Goal: Information Seeking & Learning: Learn about a topic

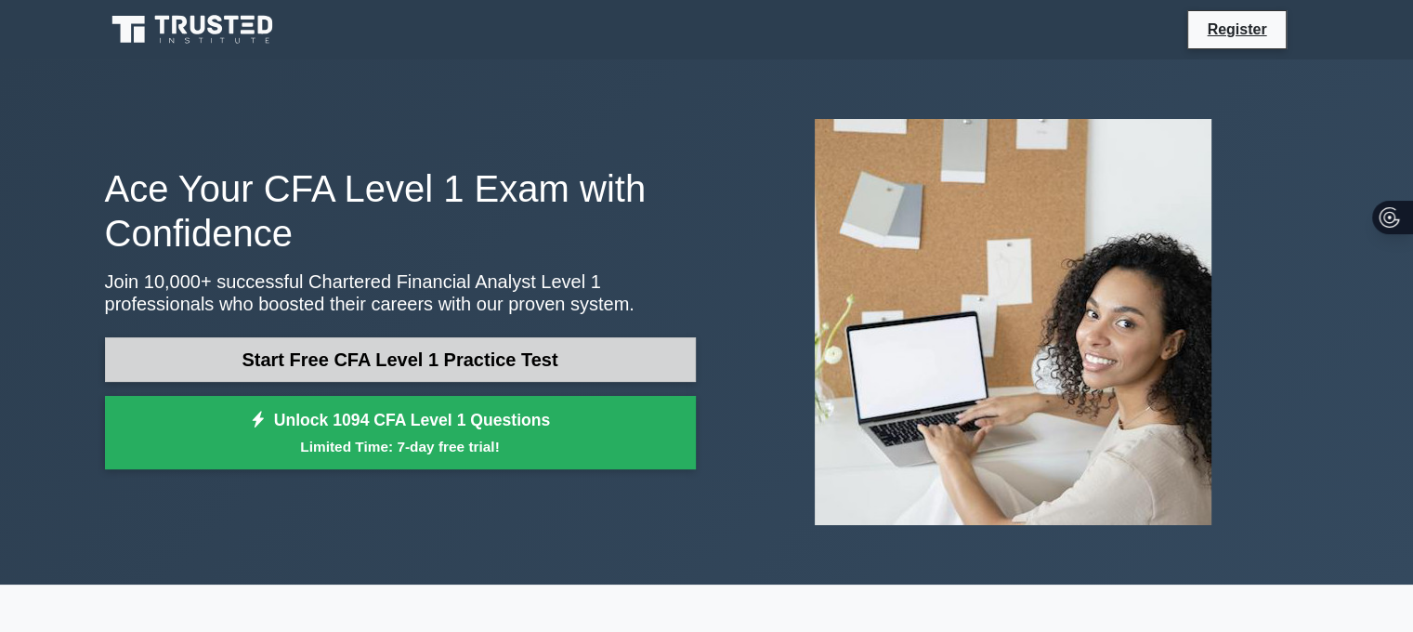
click at [390, 356] on link "Start Free CFA Level 1 Practice Test" at bounding box center [400, 359] width 591 height 45
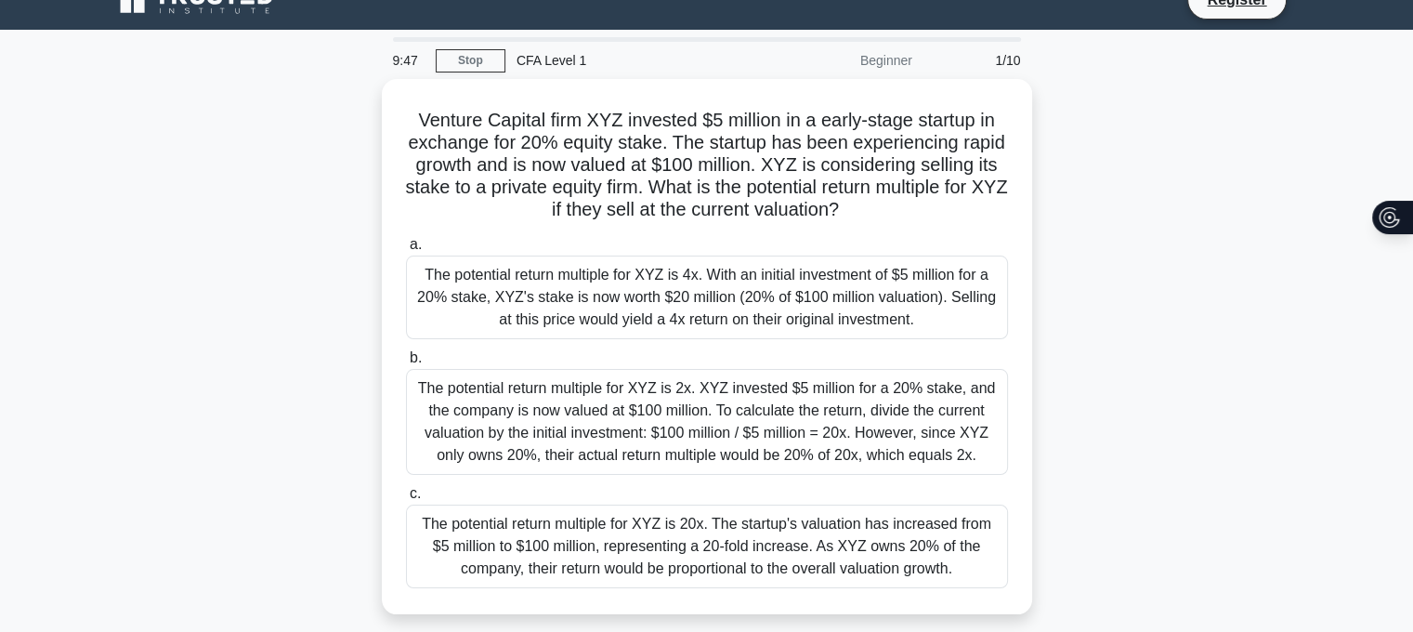
scroll to position [30, 9]
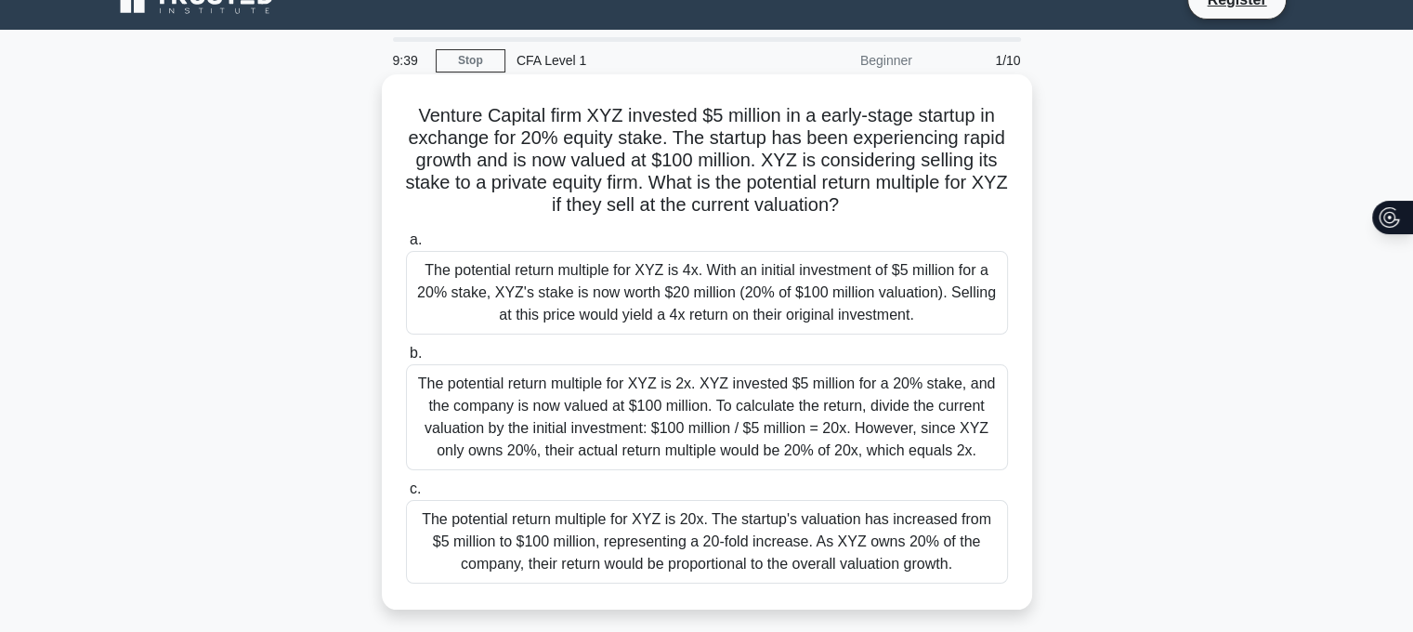
click at [544, 397] on div "The potential return multiple for XYZ is 2x. XYZ invested $5 million for a 20% …" at bounding box center [707, 417] width 602 height 106
click at [406, 359] on input "b. The potential return multiple for XYZ is 2x. XYZ invested $5 million for a 2…" at bounding box center [406, 353] width 0 height 12
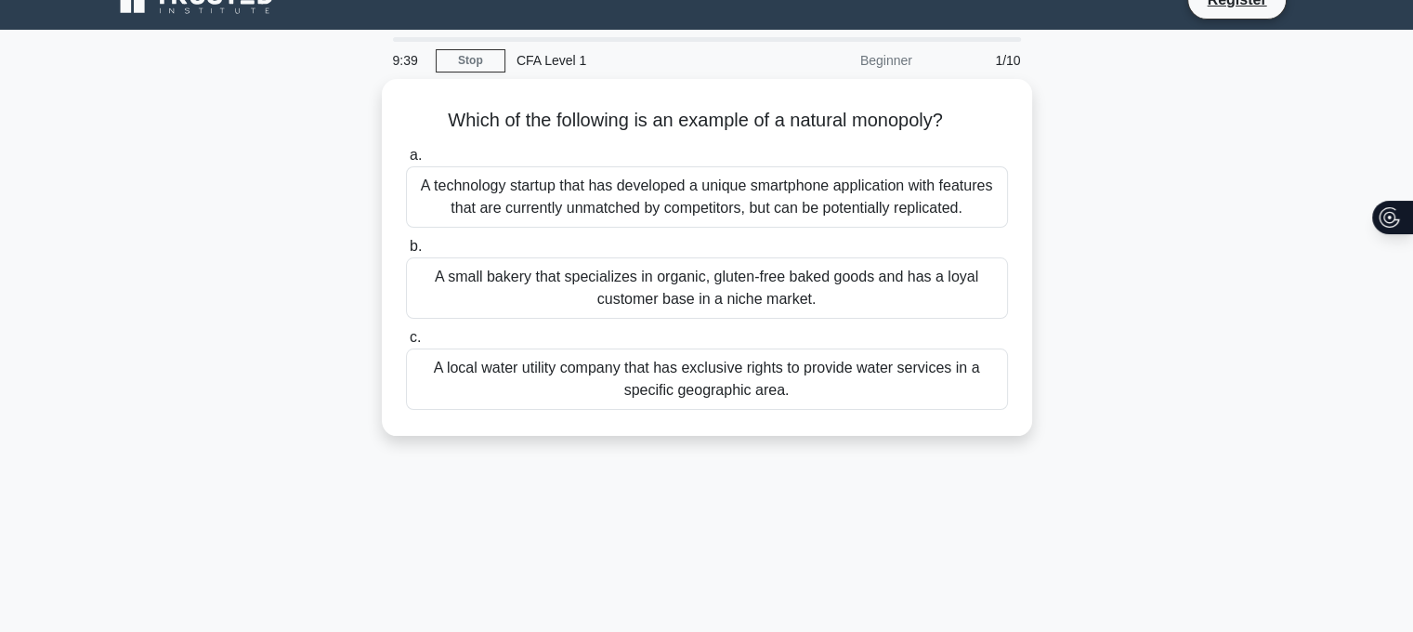
scroll to position [0, 0]
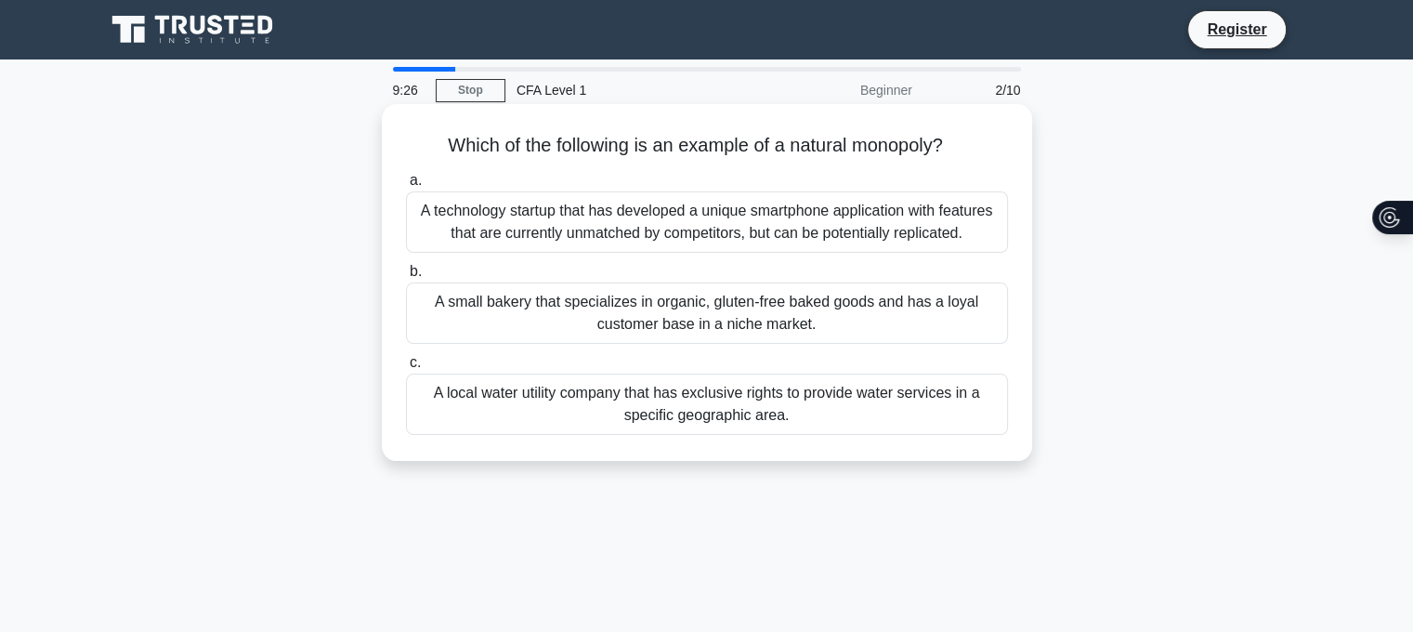
click at [501, 216] on div "A technology startup that has developed a unique smartphone application with fe…" at bounding box center [707, 221] width 602 height 61
click at [406, 187] on input "a. A technology startup that has developed a unique smartphone application with…" at bounding box center [406, 181] width 0 height 12
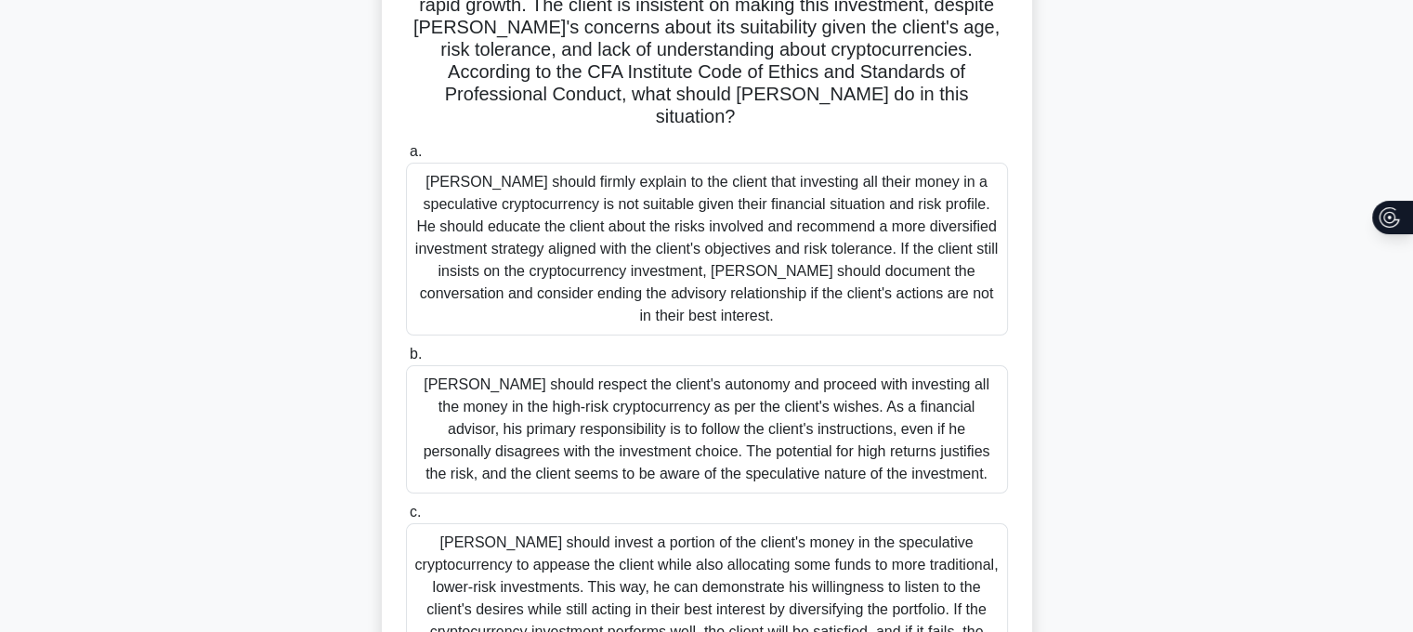
scroll to position [230, 13]
click at [502, 190] on div "Matthew should firmly explain to the client that investing all their money in a…" at bounding box center [707, 248] width 602 height 173
click at [406, 157] on input "a. Matthew should firmly explain to the client that investing all their money i…" at bounding box center [406, 151] width 0 height 12
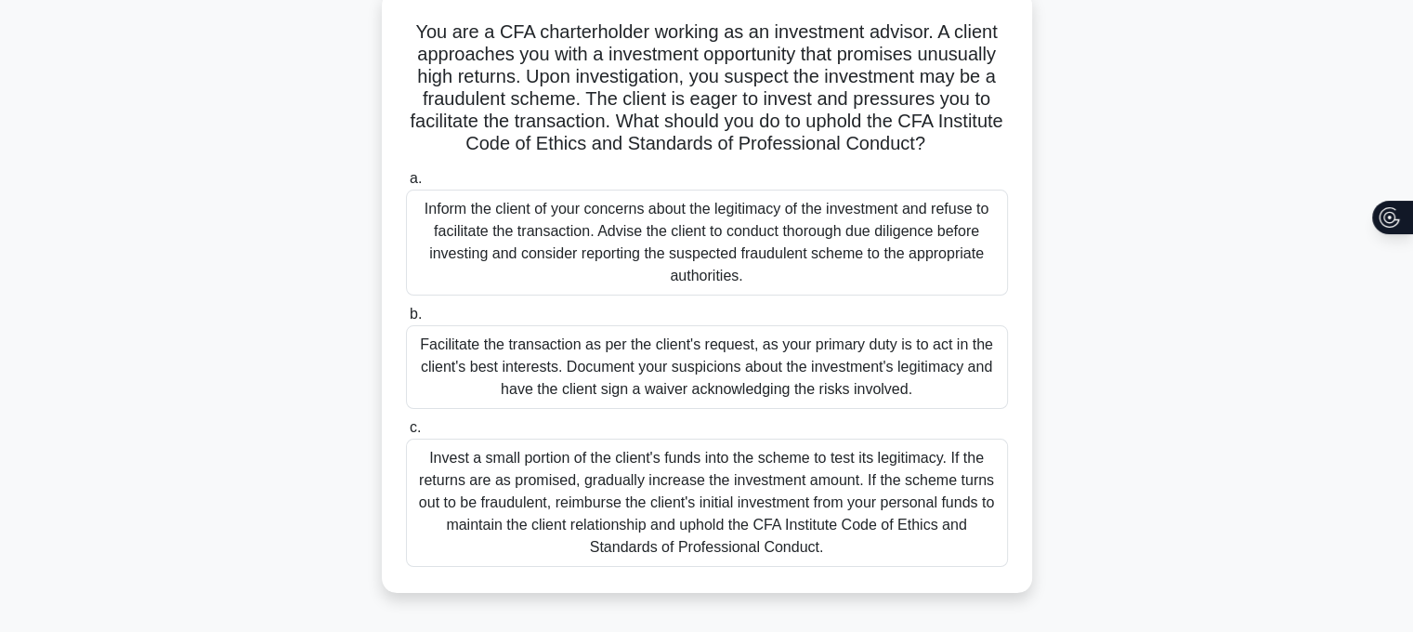
scroll to position [163, 0]
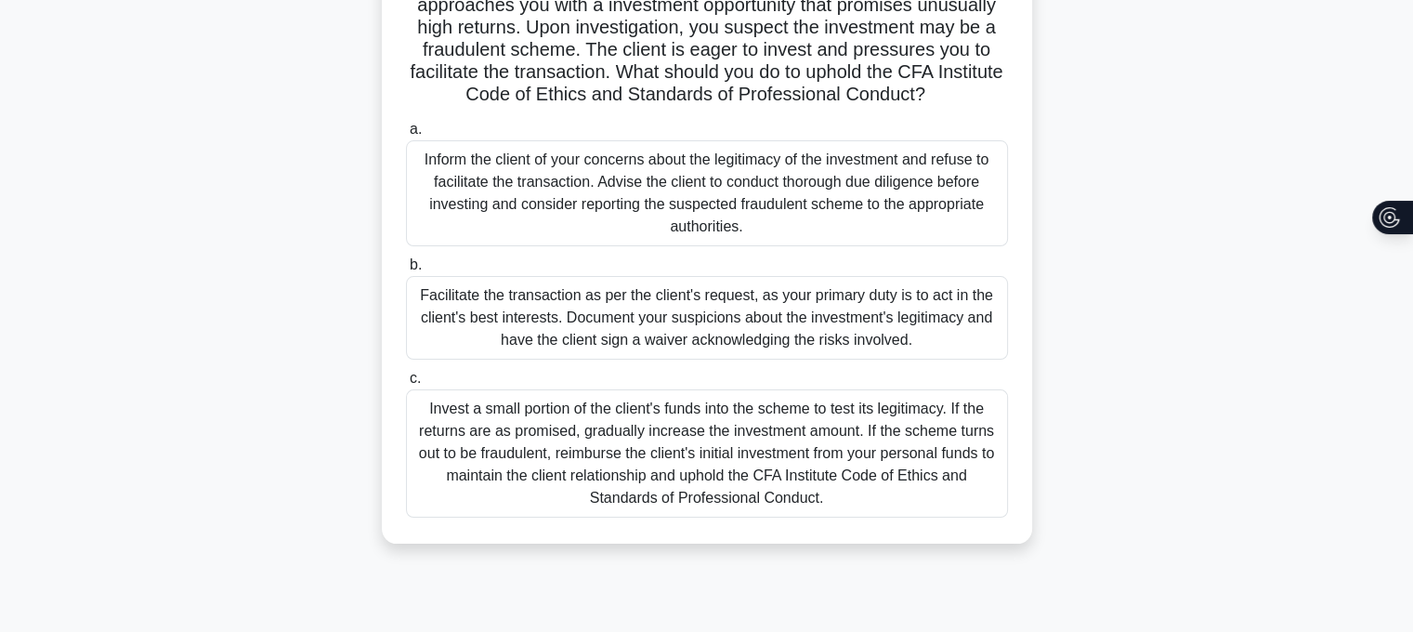
click at [680, 213] on div "Inform the client of your concerns about the legitimacy of the investment and r…" at bounding box center [707, 193] width 602 height 106
click at [406, 136] on input "a. Inform the client of your concerns about the legitimacy of the investment an…" at bounding box center [406, 130] width 0 height 12
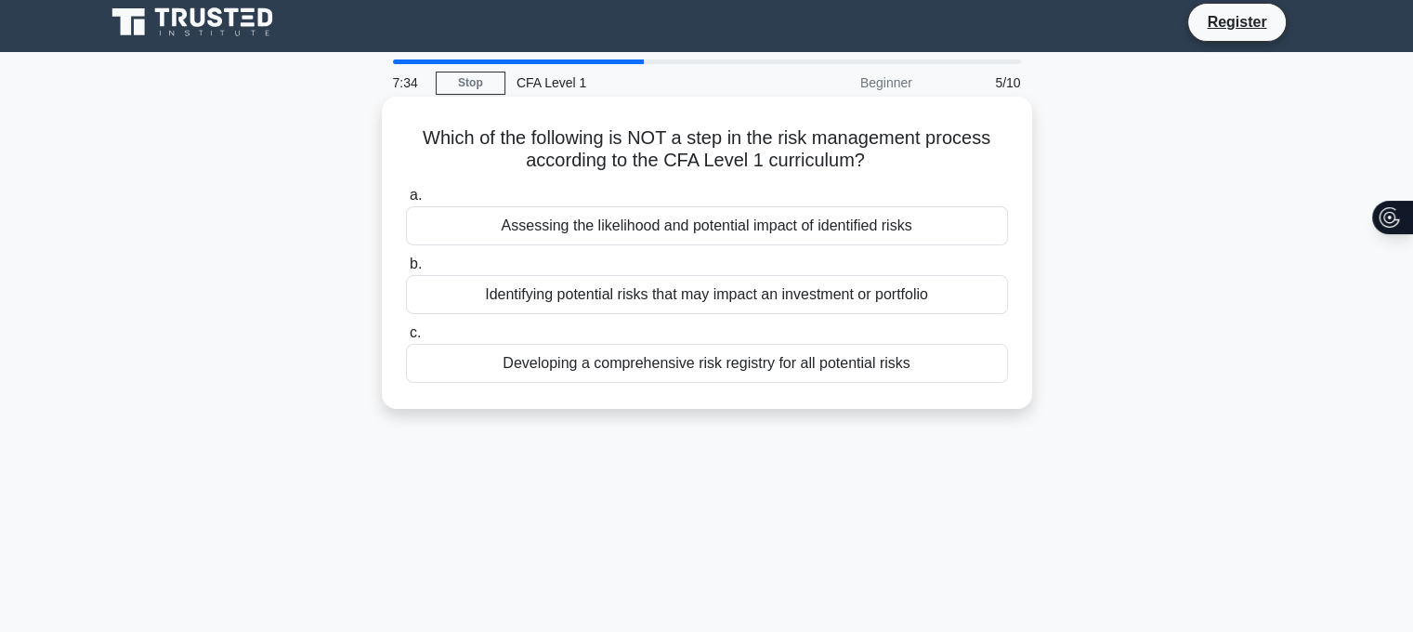
scroll to position [0, 0]
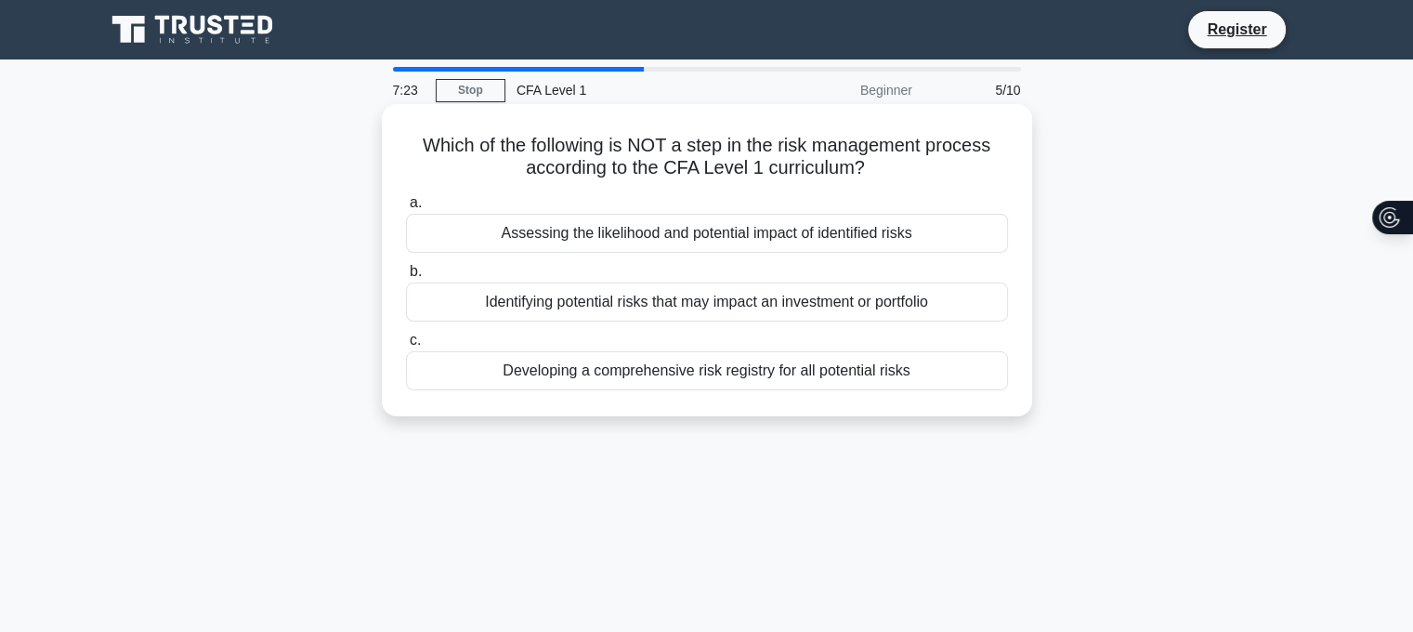
click at [518, 374] on div "Developing a comprehensive risk registry for all potential risks" at bounding box center [707, 370] width 602 height 39
click at [406, 346] on input "c. Developing a comprehensive risk registry for all potential risks" at bounding box center [406, 340] width 0 height 12
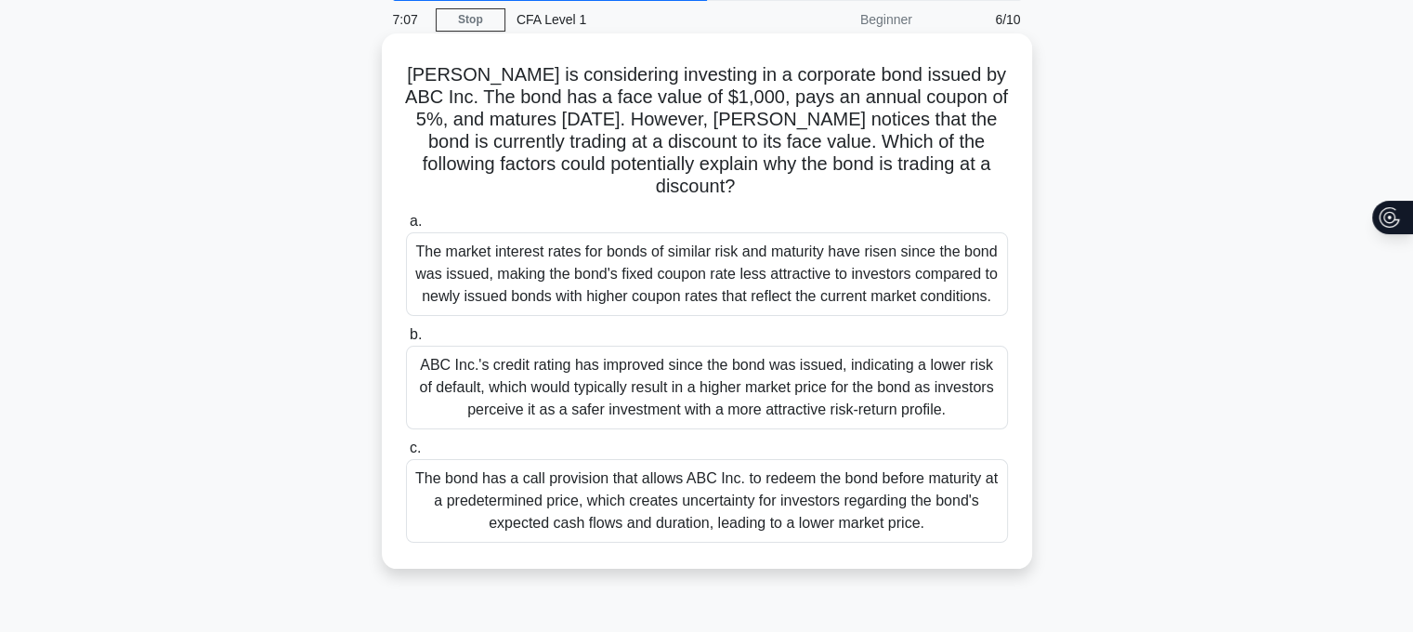
scroll to position [72, 0]
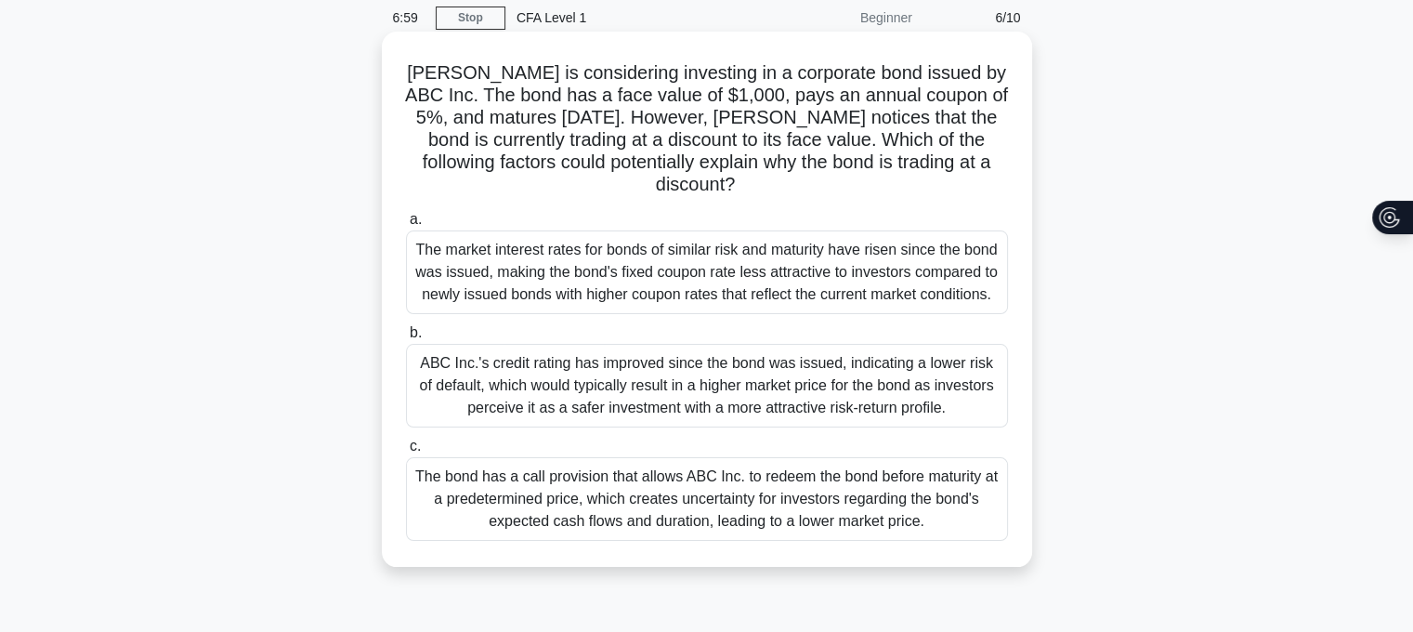
click at [559, 238] on div "The market interest rates for bonds of similar risk and maturity have risen sin…" at bounding box center [707, 272] width 602 height 84
click at [406, 226] on input "a. The market interest rates for bonds of similar risk and maturity have risen …" at bounding box center [406, 220] width 0 height 12
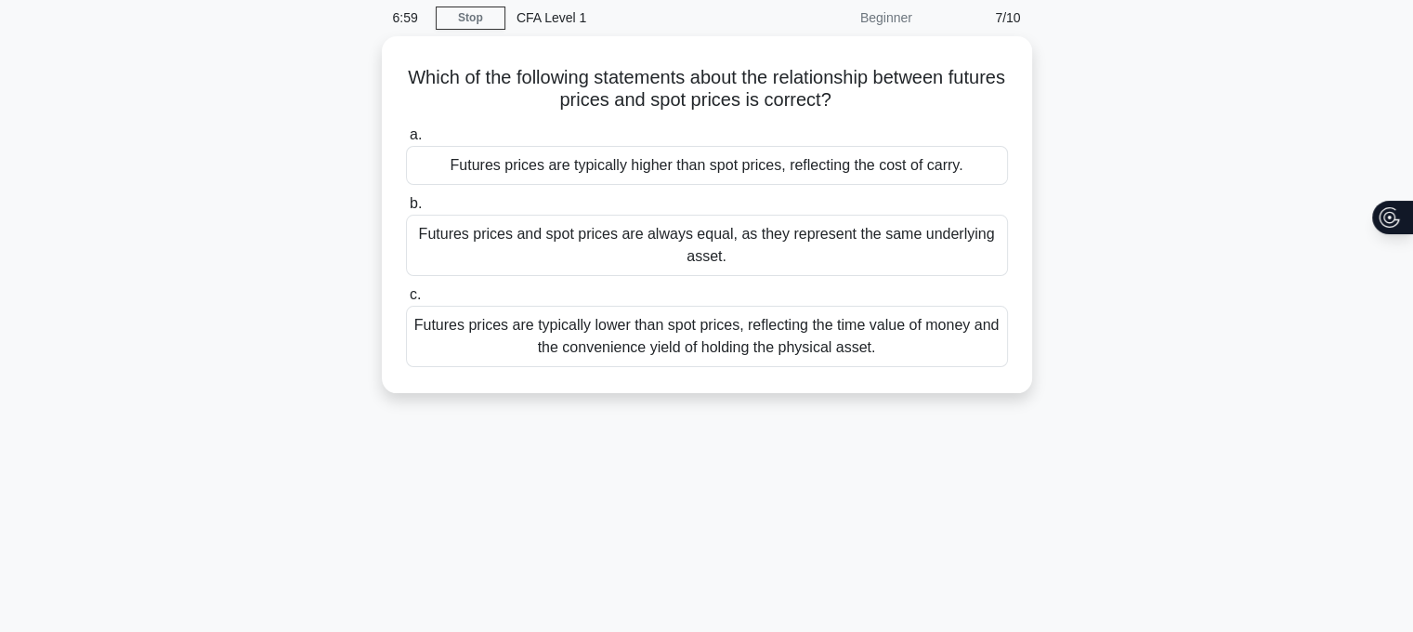
scroll to position [0, 0]
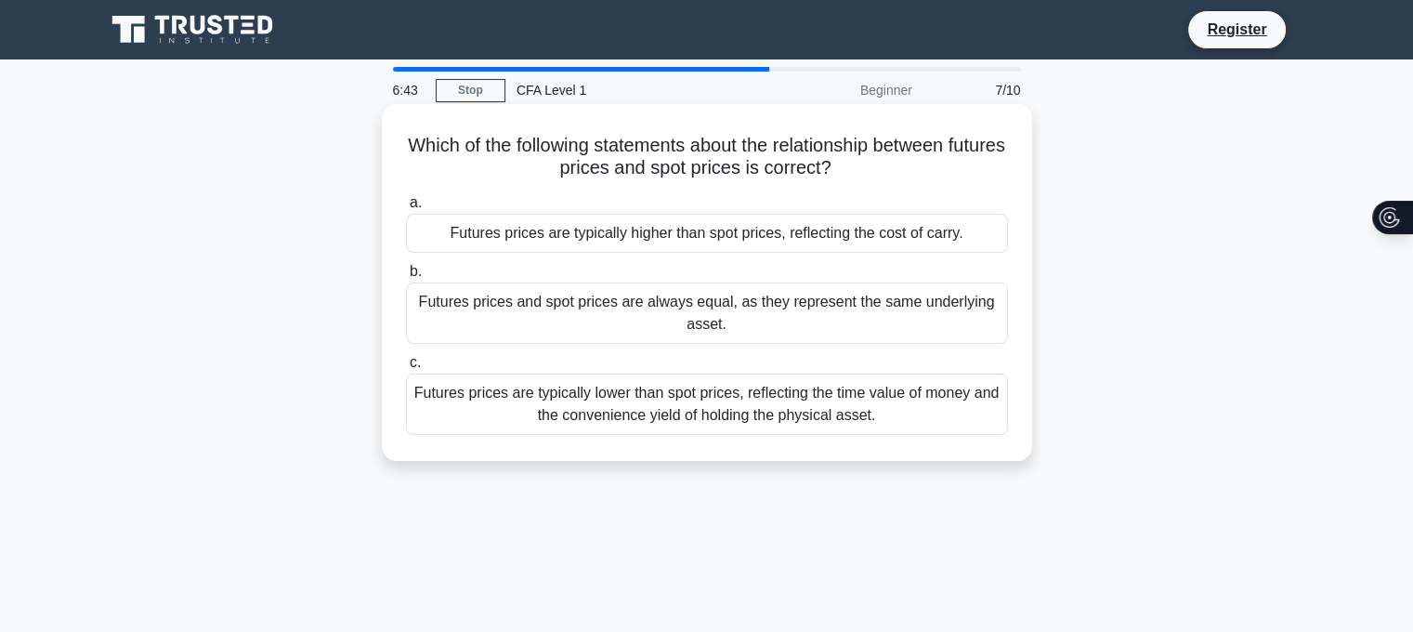
click at [490, 235] on div "Futures prices are typically higher than spot prices, reflecting the cost of ca…" at bounding box center [707, 233] width 602 height 39
click at [406, 209] on input "a. Futures prices are typically higher than spot prices, reflecting the cost of…" at bounding box center [406, 203] width 0 height 12
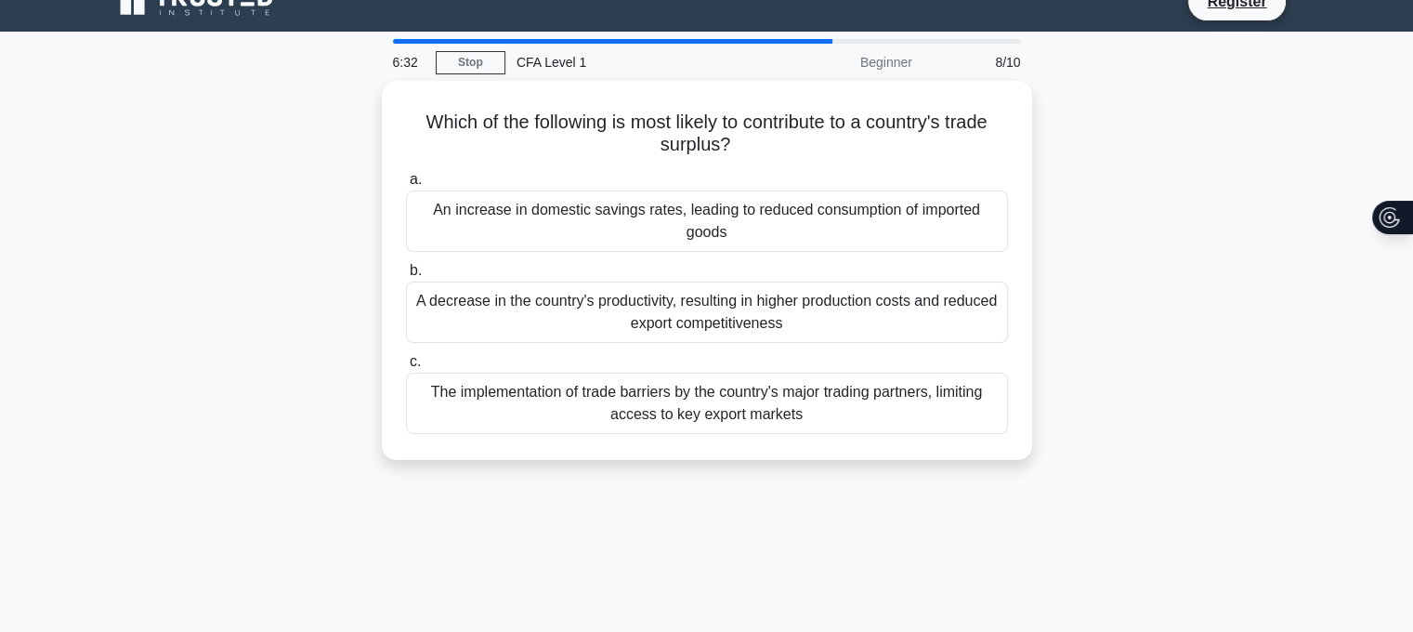
scroll to position [29, 0]
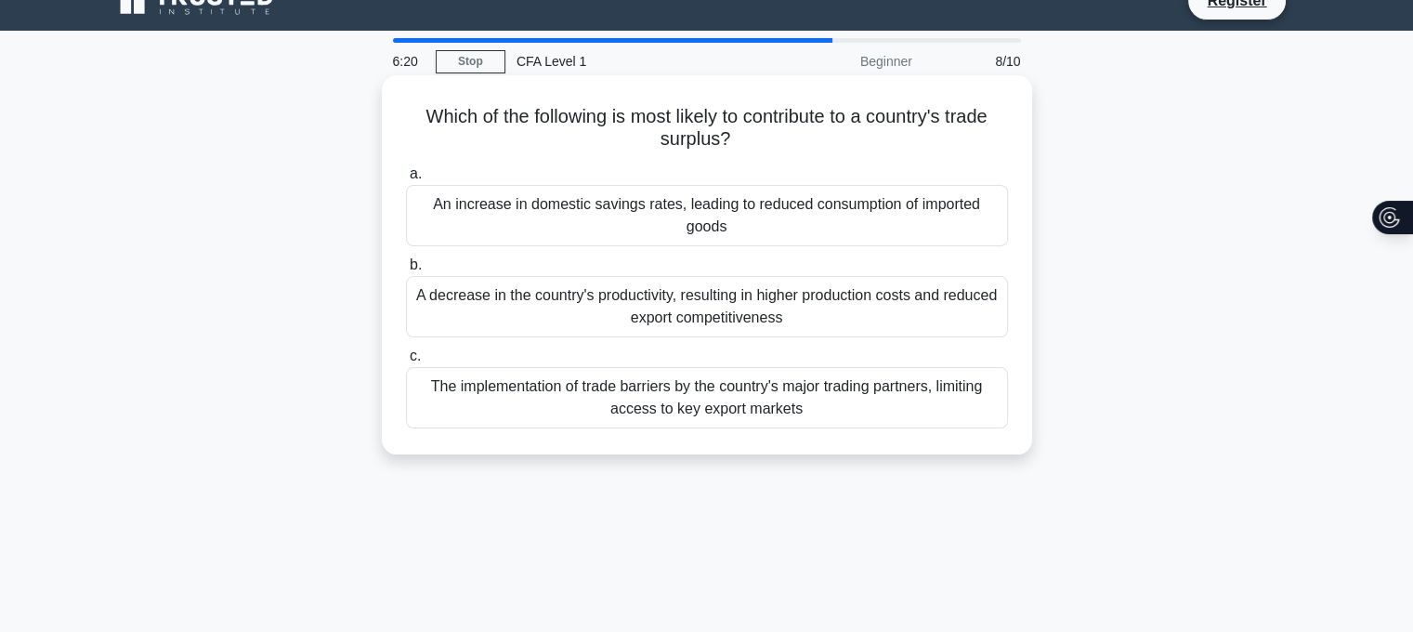
click at [475, 309] on div "A decrease in the country's productivity, resulting in higher production costs …" at bounding box center [707, 306] width 602 height 61
click at [406, 271] on input "b. A decrease in the country's productivity, resulting in higher production cos…" at bounding box center [406, 265] width 0 height 12
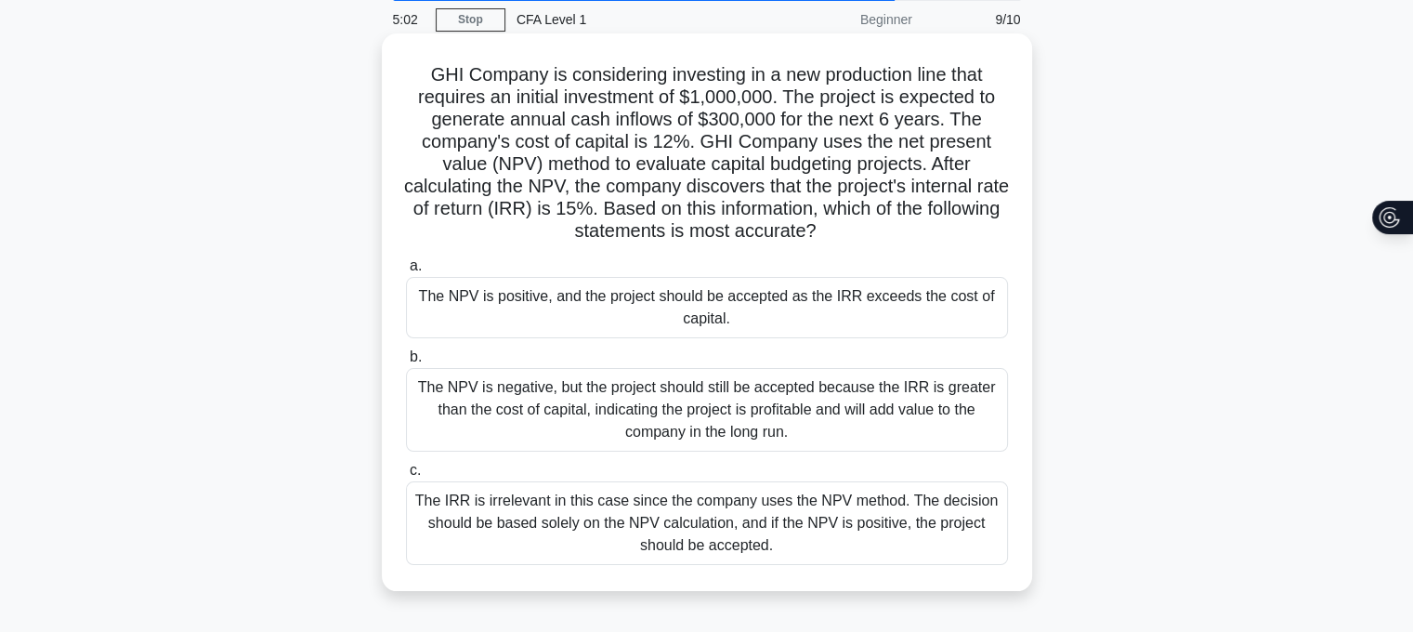
scroll to position [175, 14]
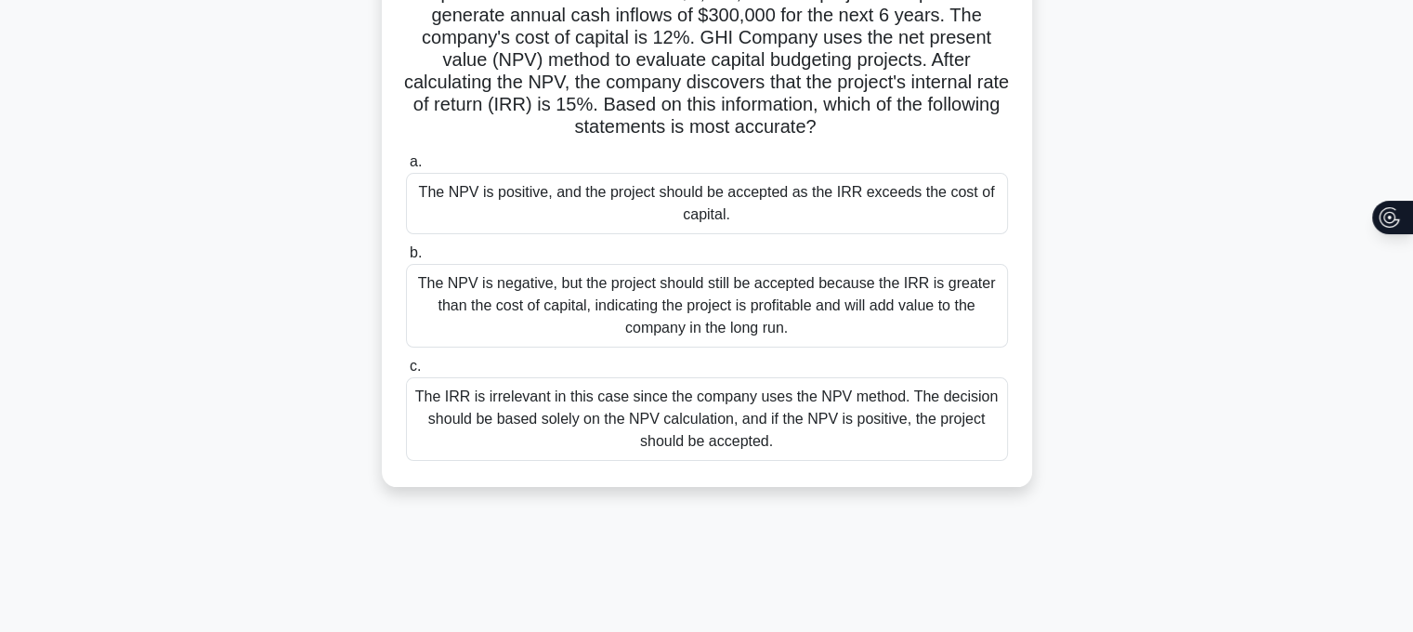
click at [555, 419] on div "The IRR is irrelevant in this case since the company uses the NPV method. The d…" at bounding box center [707, 419] width 602 height 84
click at [406, 372] on input "c. The IRR is irrelevant in this case since the company uses the NPV method. Th…" at bounding box center [406, 366] width 0 height 12
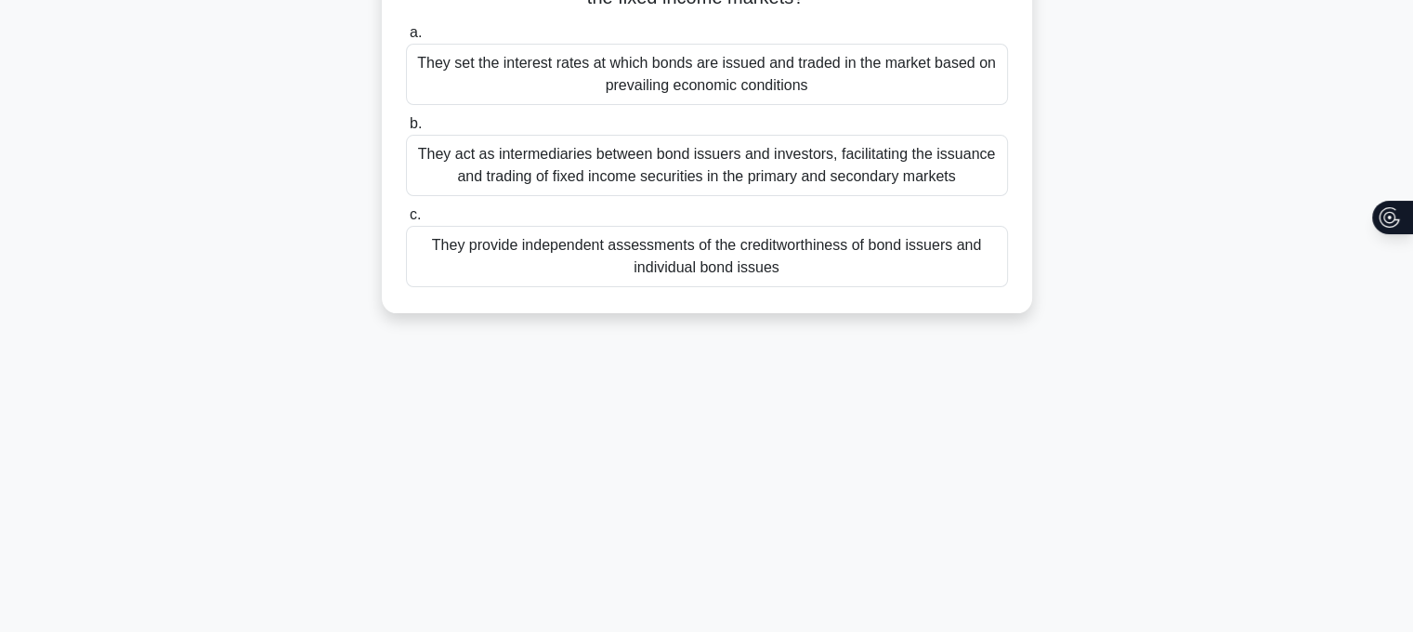
scroll to position [0, 0]
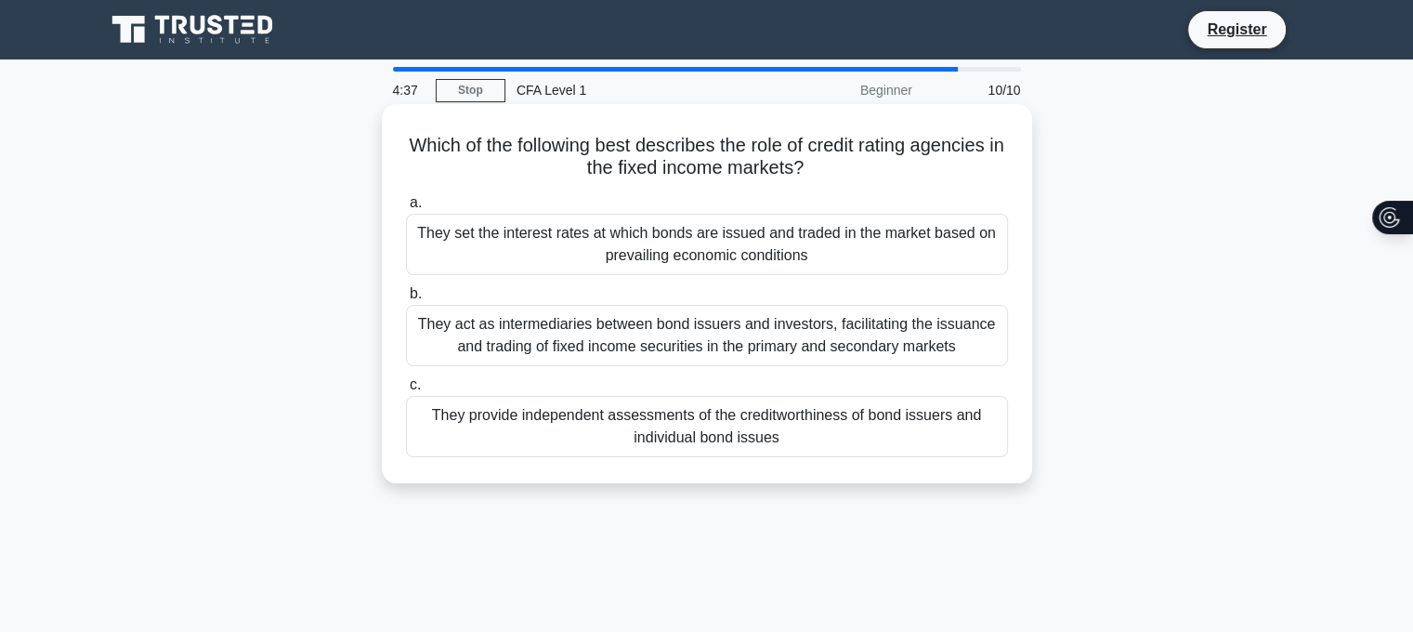
click at [630, 428] on div "They provide independent assessments of the creditworthiness of bond issuers an…" at bounding box center [707, 426] width 602 height 61
click at [406, 391] on input "c. They provide independent assessments of the creditworthiness of bond issuers…" at bounding box center [406, 385] width 0 height 12
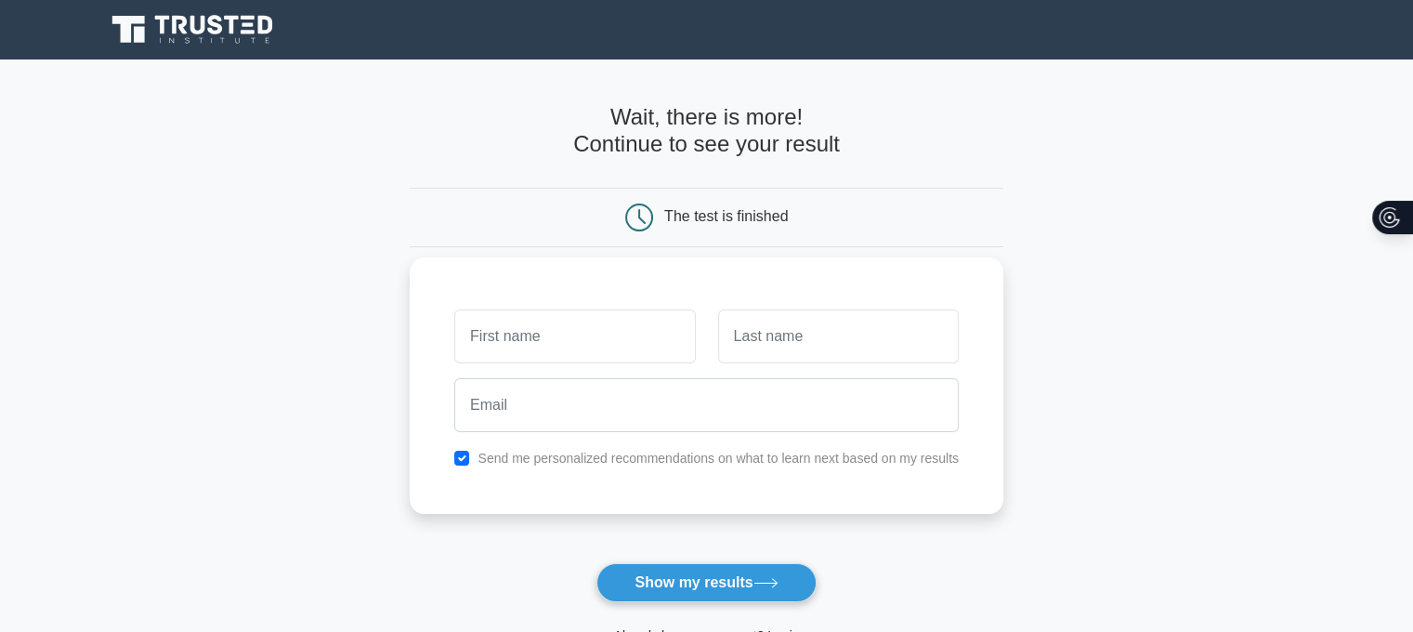
click at [575, 335] on input "text" at bounding box center [574, 336] width 241 height 54
type input "[PERSON_NAME]"
click at [773, 343] on input "text" at bounding box center [838, 336] width 241 height 54
type input "[PERSON_NAME]"
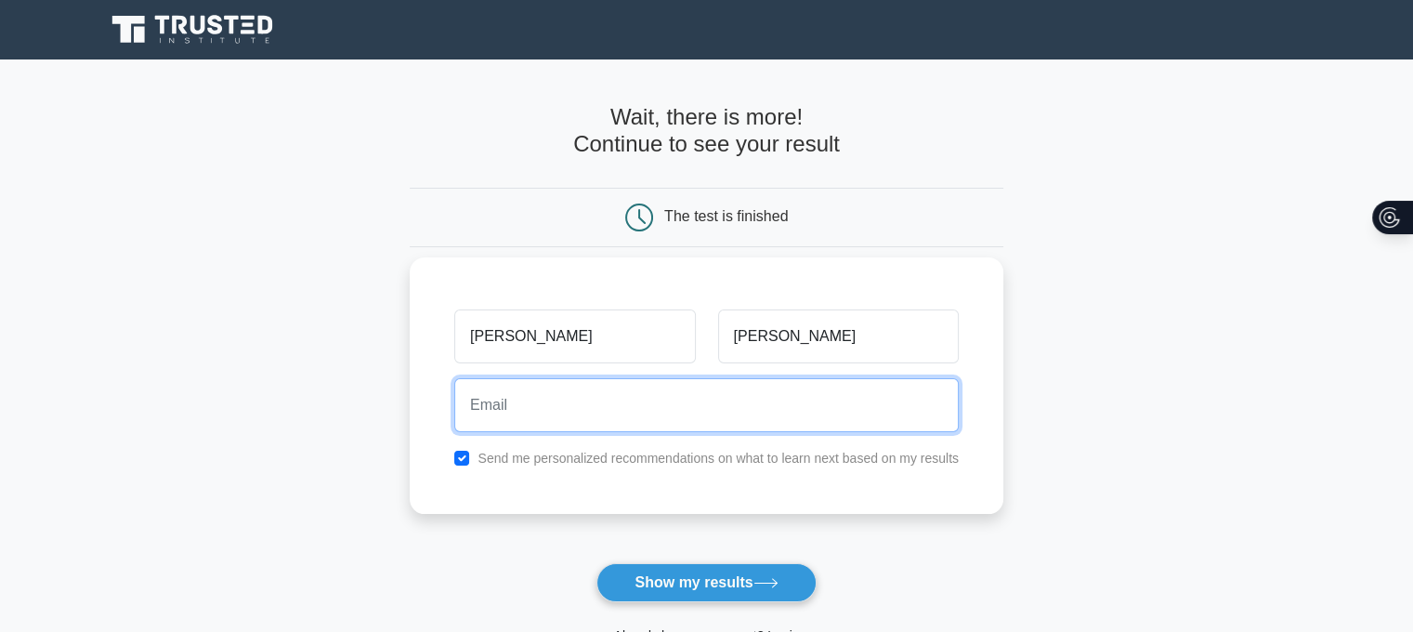
click at [747, 422] on input "email" at bounding box center [706, 405] width 504 height 54
type input "[EMAIL_ADDRESS][DOMAIN_NAME]"
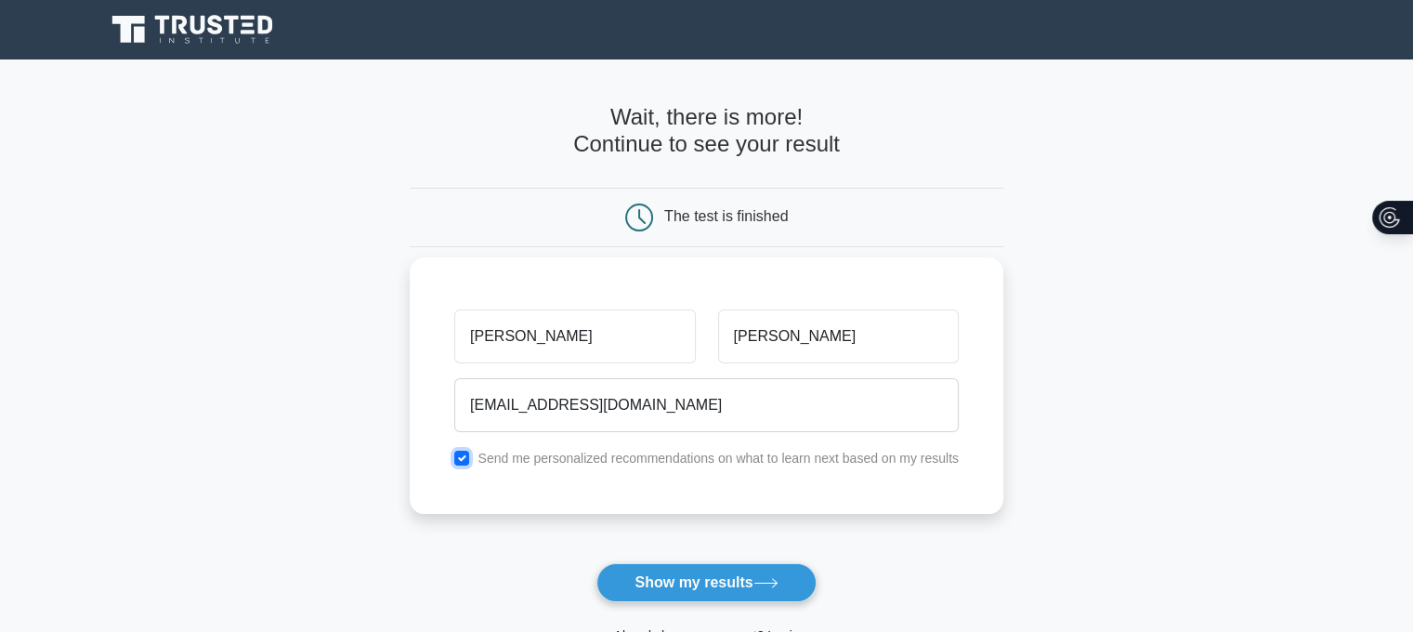
click at [465, 462] on input "checkbox" at bounding box center [461, 458] width 15 height 15
checkbox input "false"
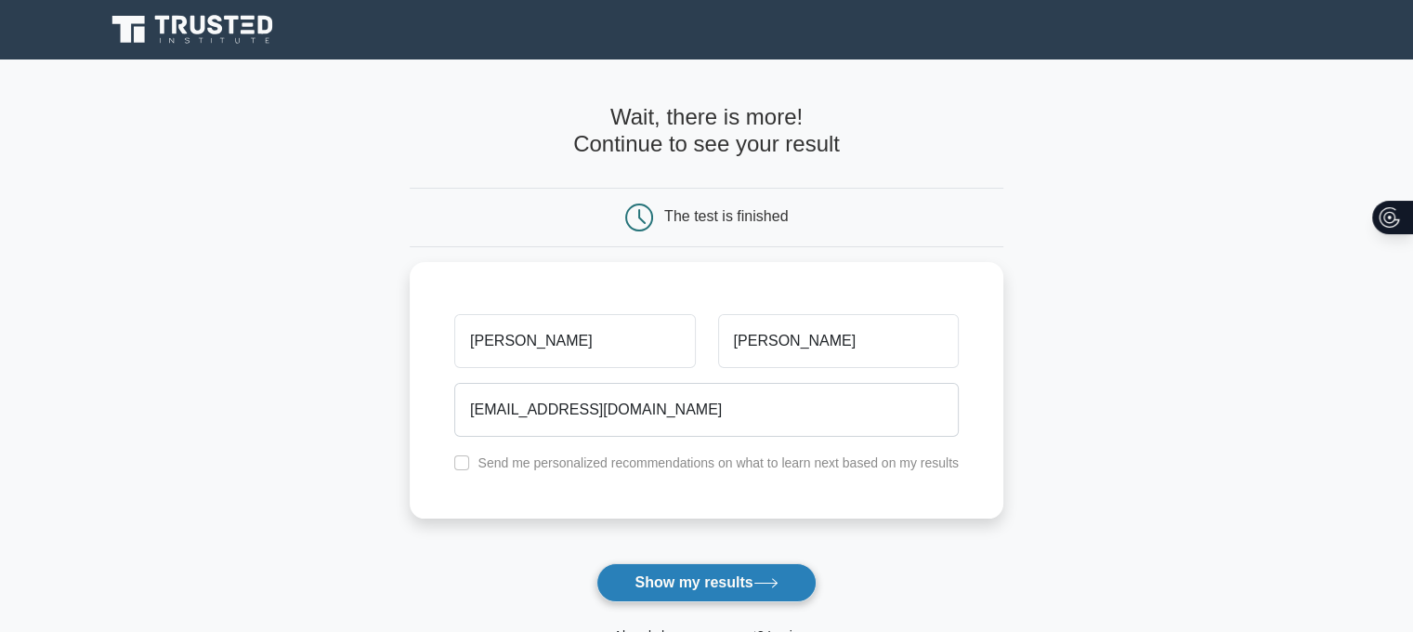
click at [706, 568] on button "Show my results" at bounding box center [705, 582] width 219 height 39
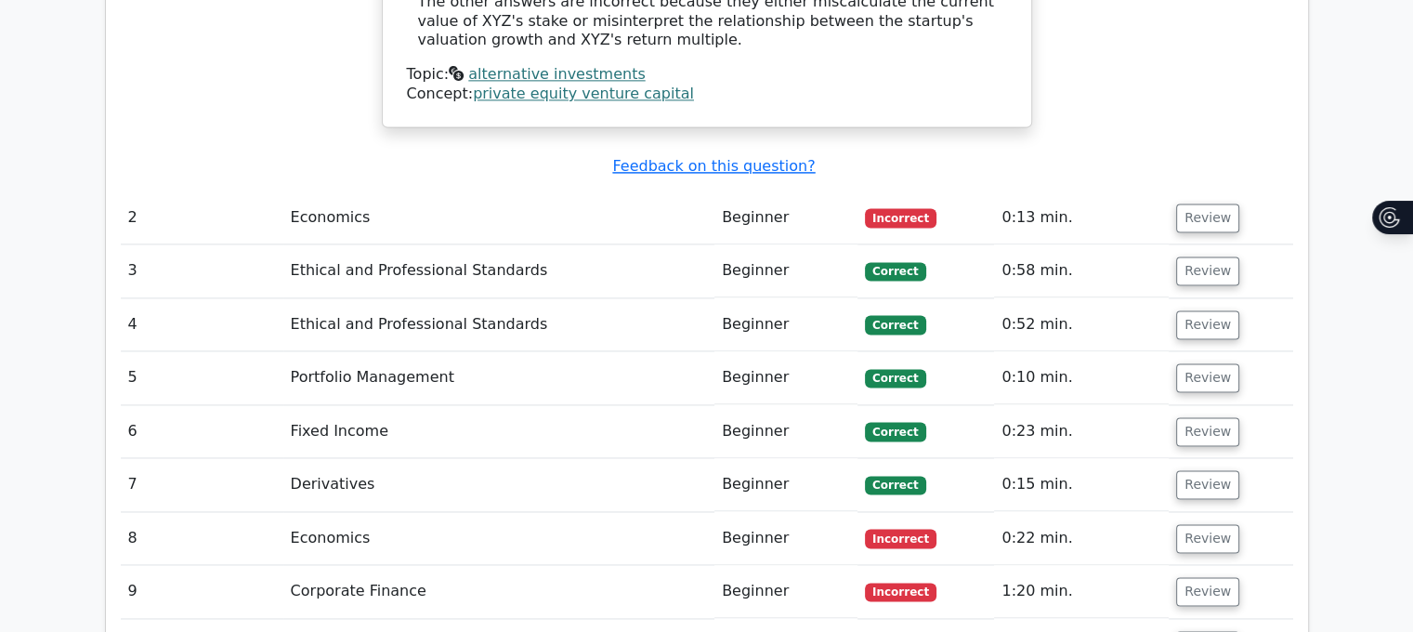
scroll to position [2524, 0]
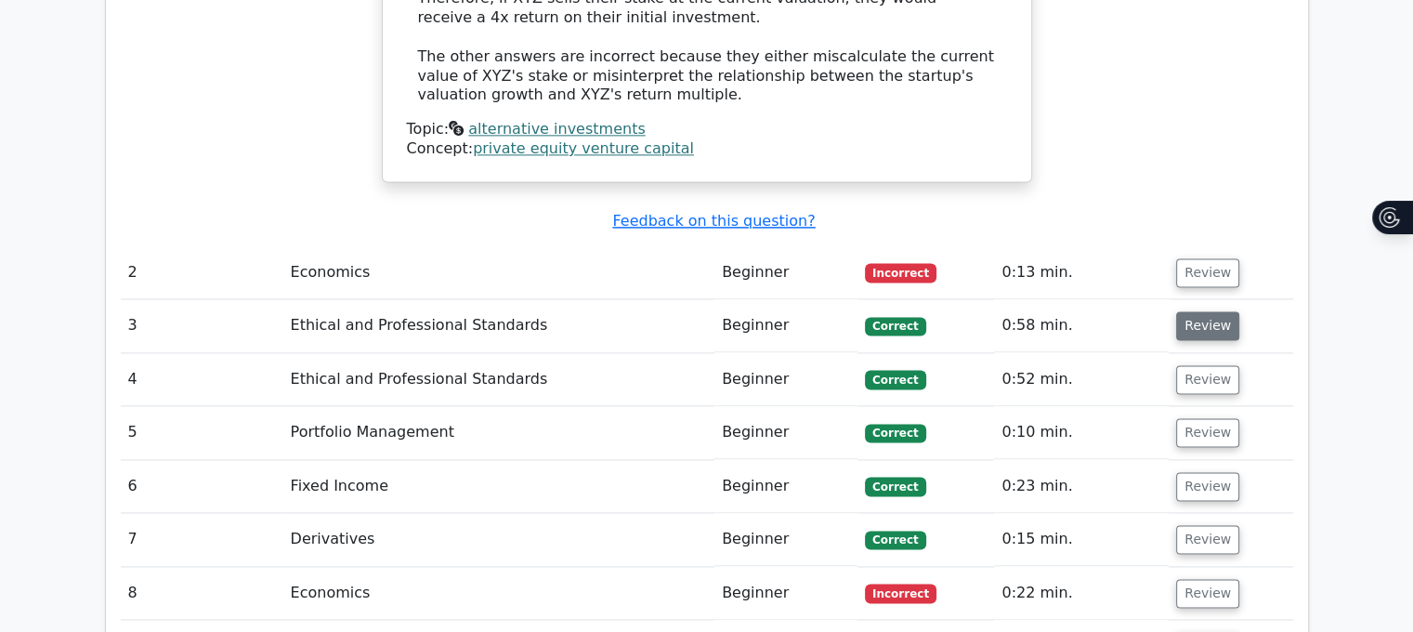
click at [1193, 311] on button "Review" at bounding box center [1207, 325] width 63 height 29
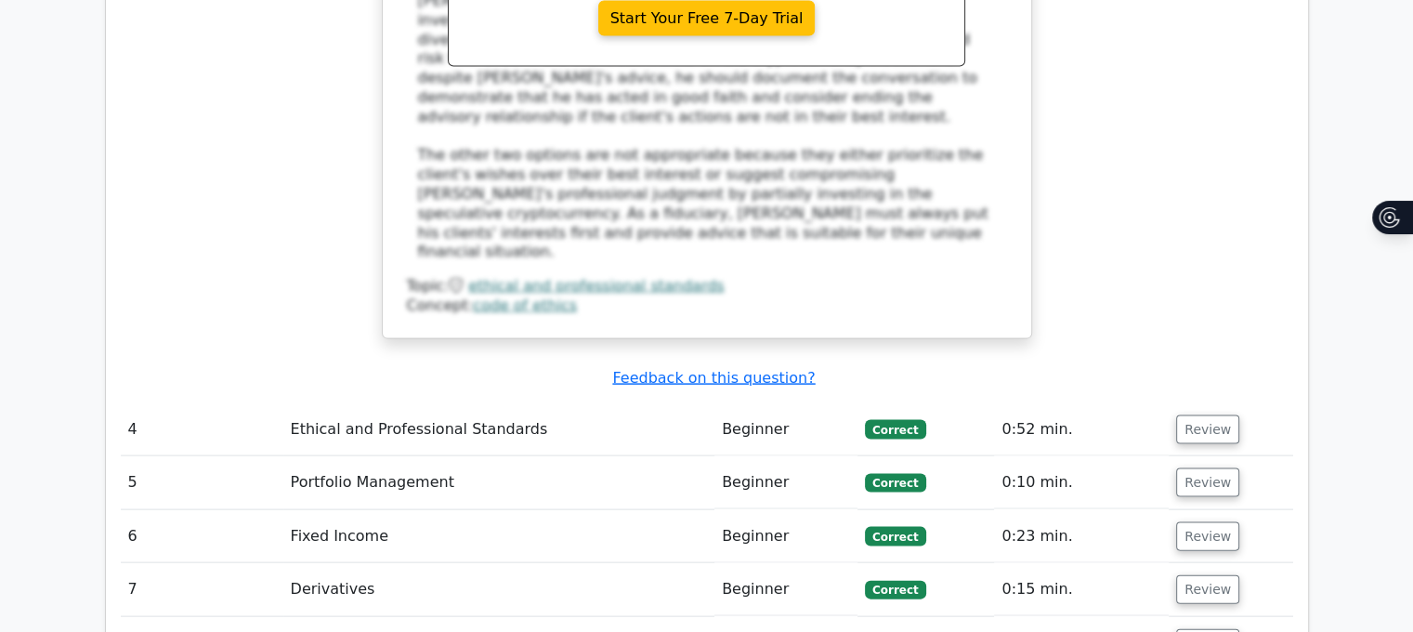
scroll to position [3846, 14]
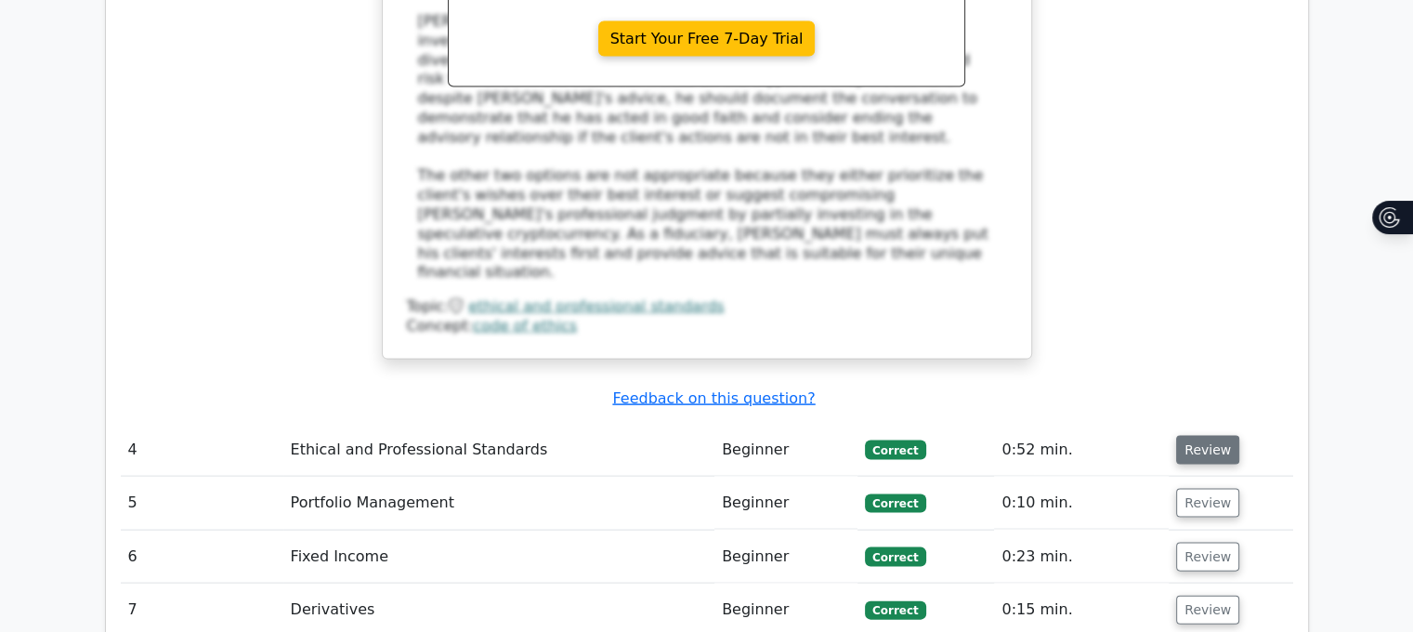
click at [1204, 436] on button "Review" at bounding box center [1207, 450] width 63 height 29
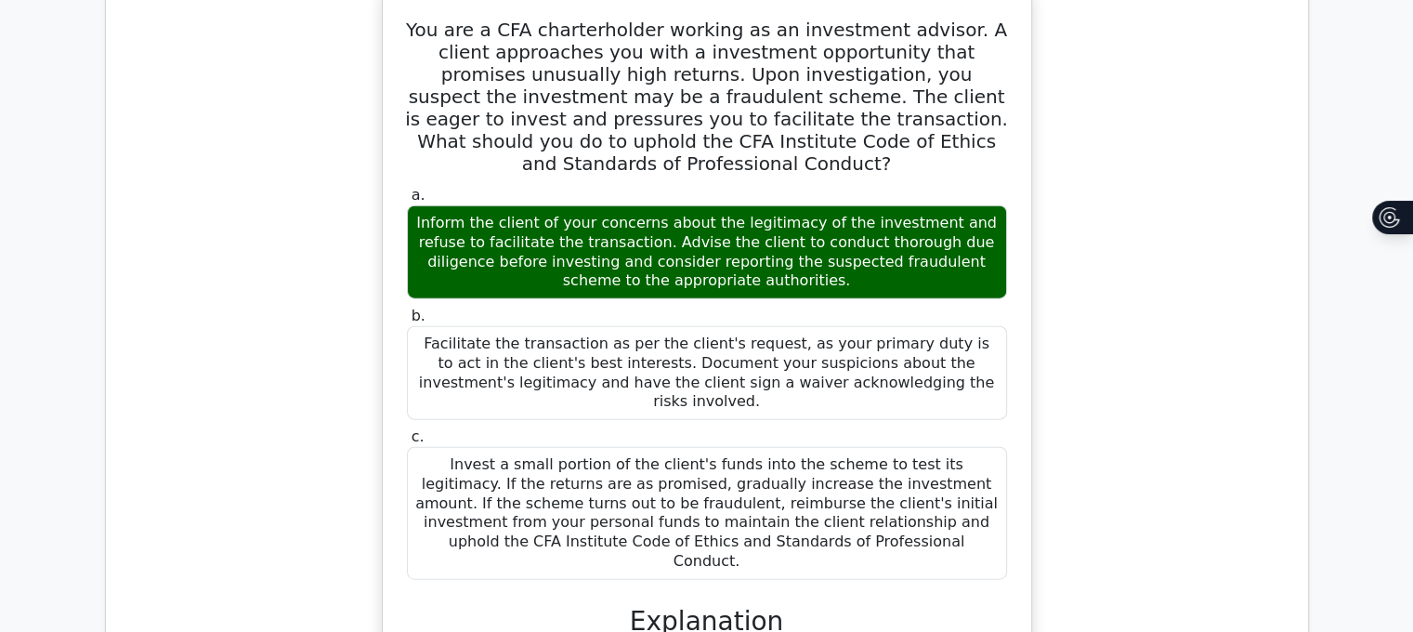
scroll to position [4904, 7]
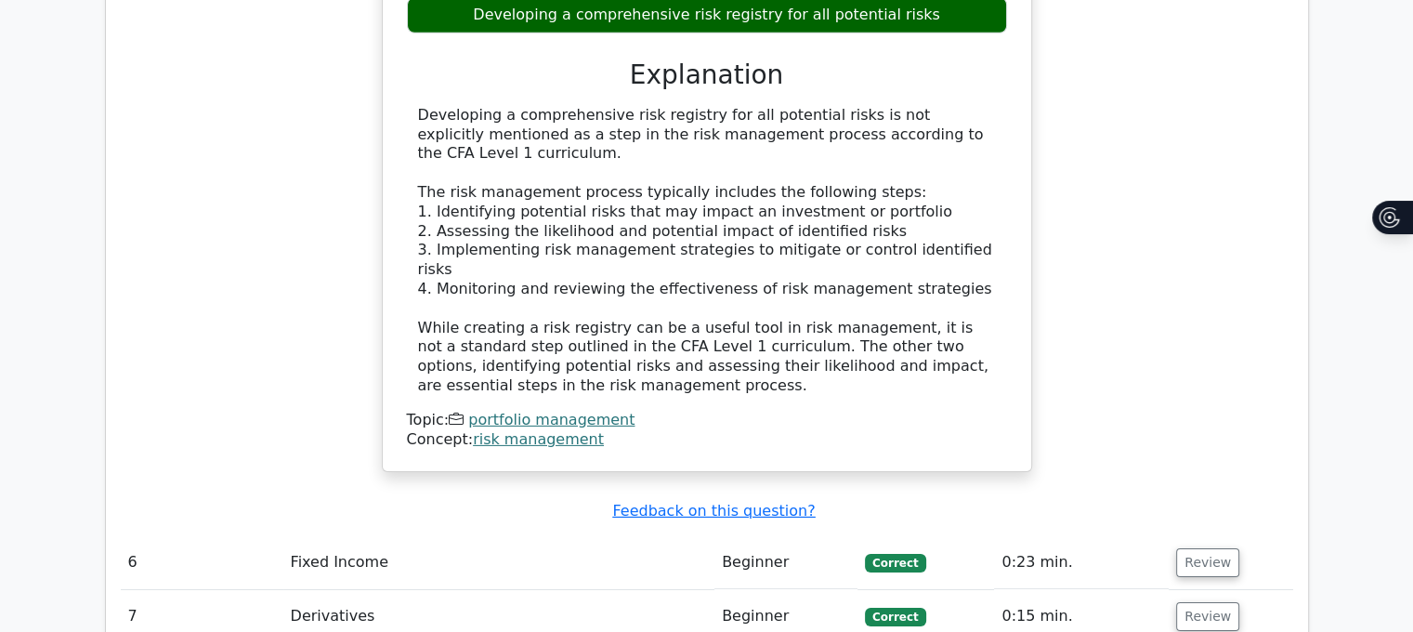
scroll to position [5857, 7]
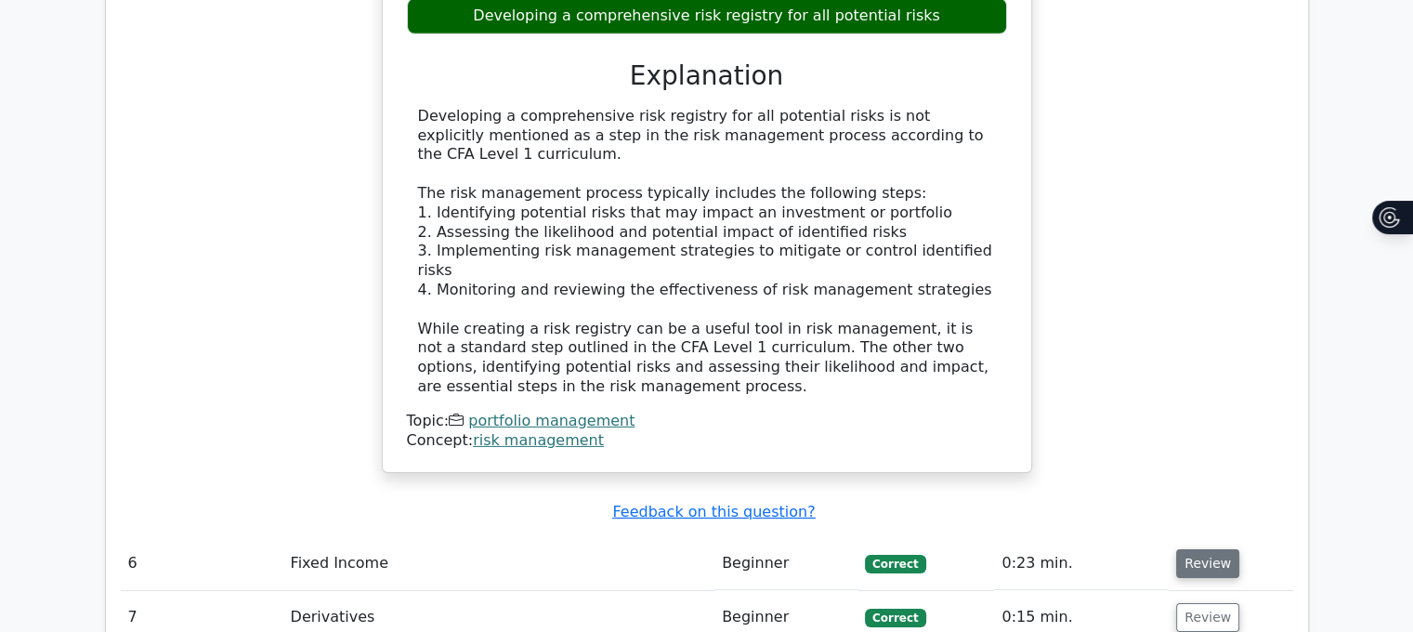
click at [1181, 549] on button "Review" at bounding box center [1207, 563] width 63 height 29
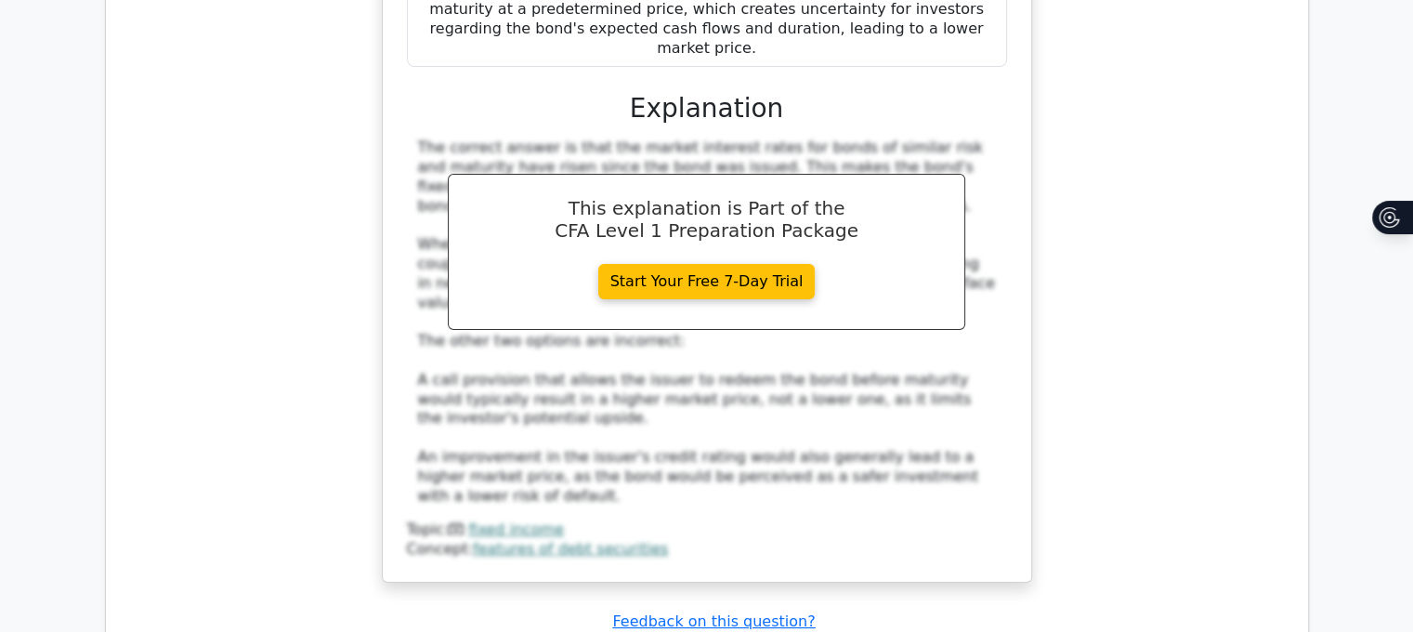
scroll to position [6909, 7]
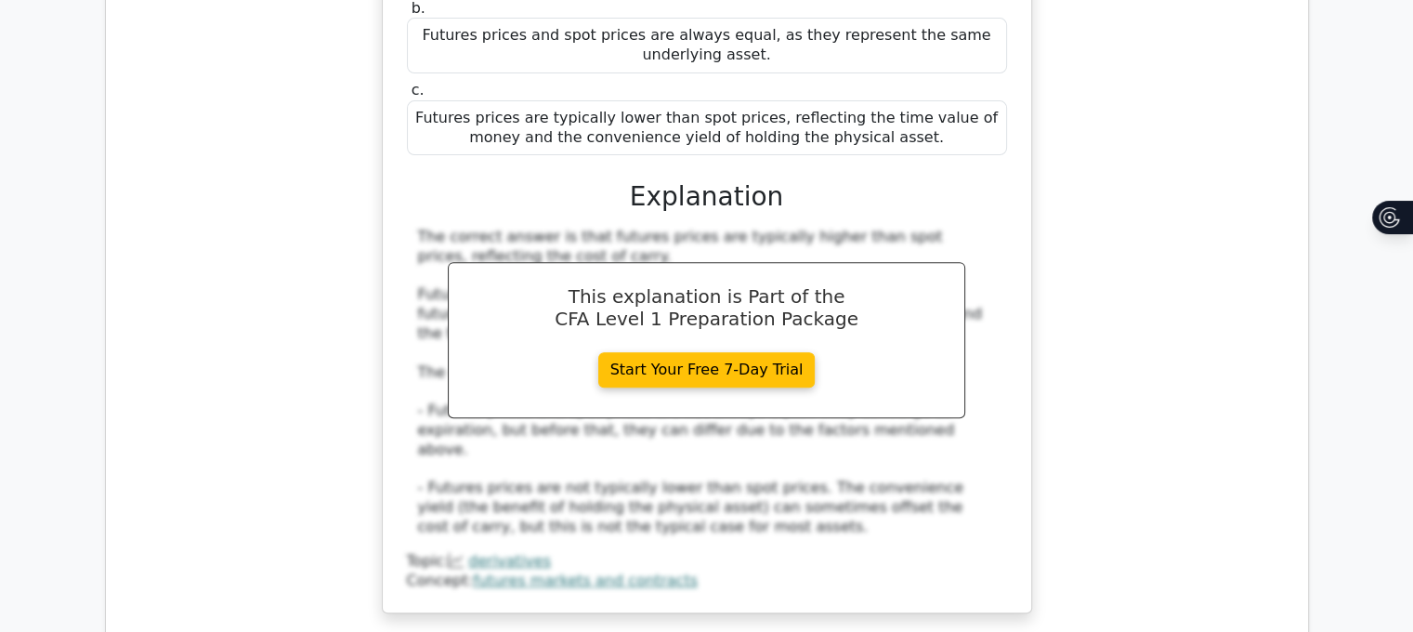
scroll to position [7781, 7]
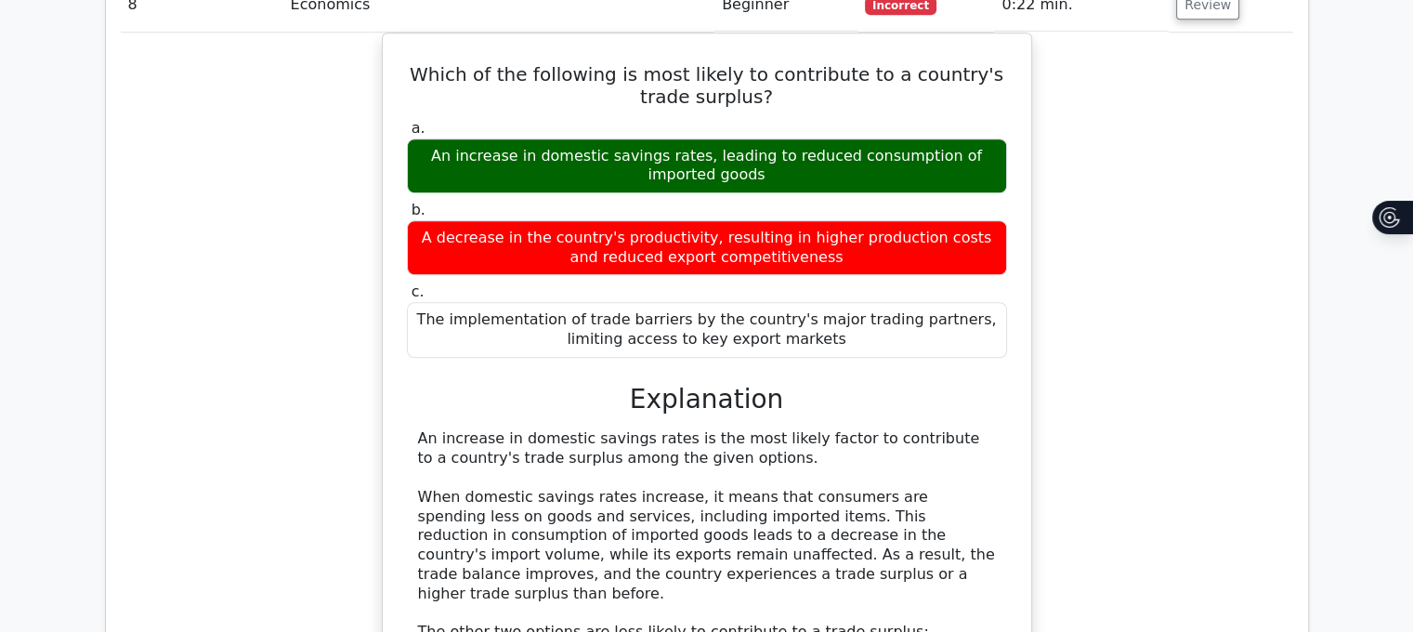
scroll to position [8709, 7]
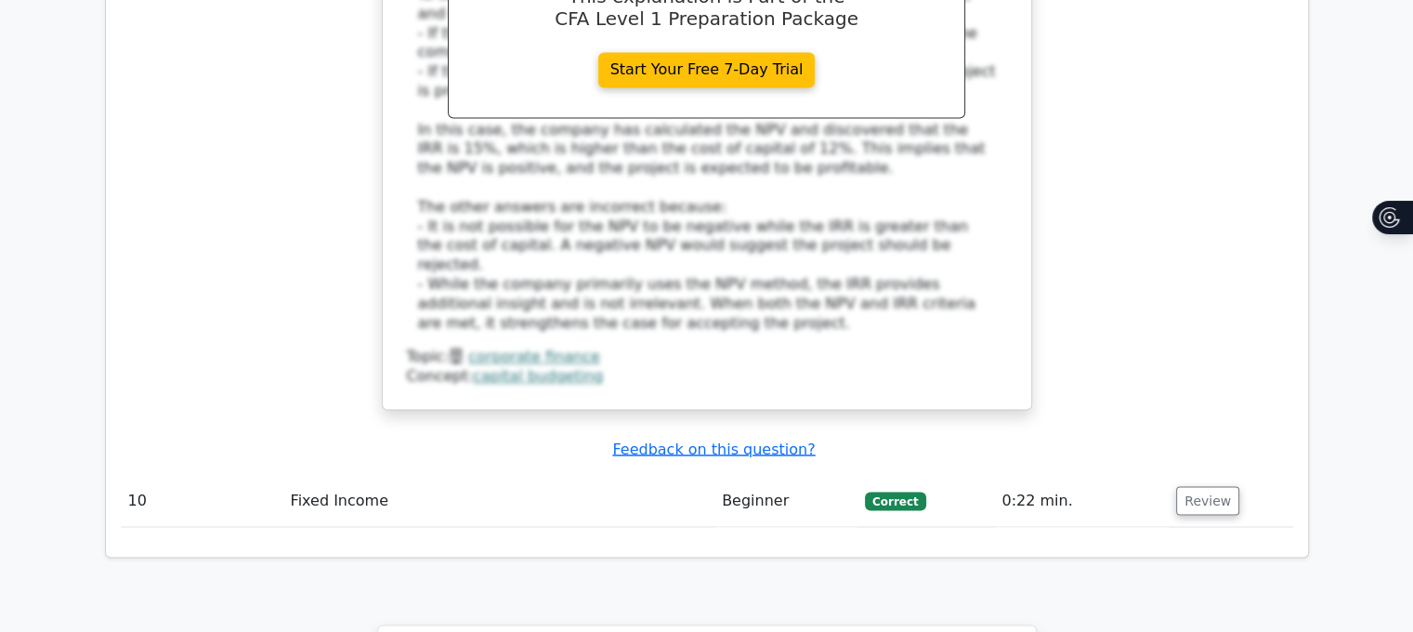
scroll to position [10159, 7]
